Goal: Information Seeking & Learning: Learn about a topic

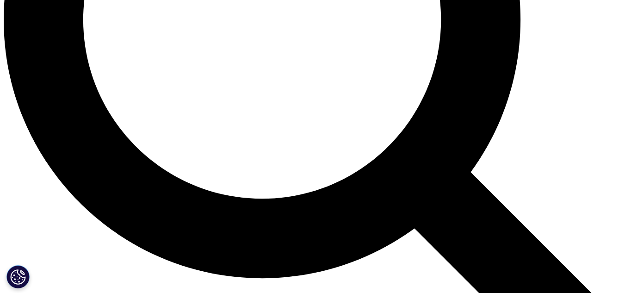
scroll to position [879, 0]
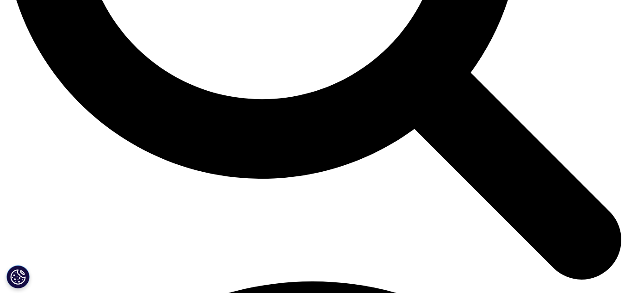
scroll to position [972, 0]
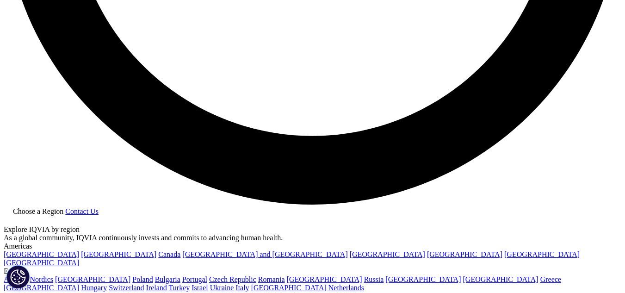
scroll to position [1712, 0]
